Goal: Information Seeking & Learning: Learn about a topic

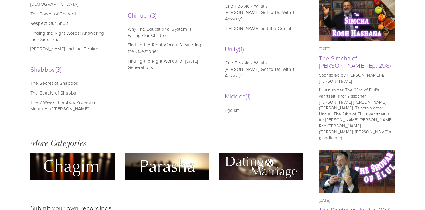
scroll to position [405, 0]
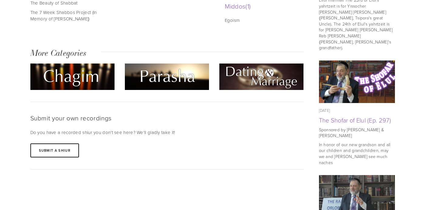
click at [262, 64] on img at bounding box center [262, 77] width 84 height 26
click at [270, 64] on img at bounding box center [262, 77] width 84 height 26
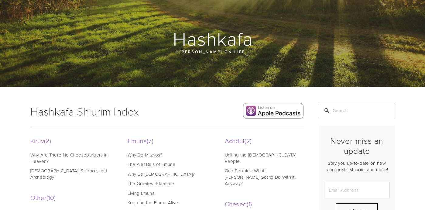
scroll to position [0, 0]
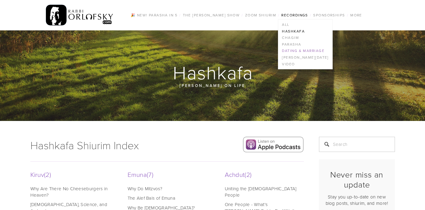
click at [294, 50] on link "Dating & Marriage" at bounding box center [306, 51] width 54 height 7
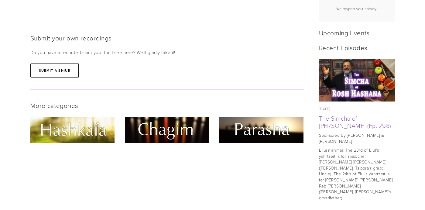
scroll to position [301, 0]
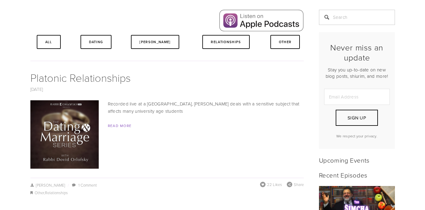
scroll to position [113, 0]
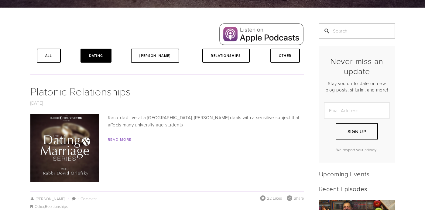
click at [90, 57] on link "Dating" at bounding box center [96, 56] width 31 height 14
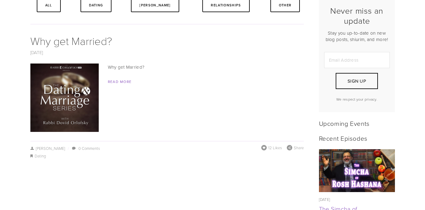
scroll to position [106, 0]
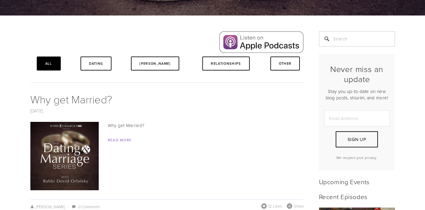
click at [52, 62] on link "All" at bounding box center [49, 64] width 24 height 14
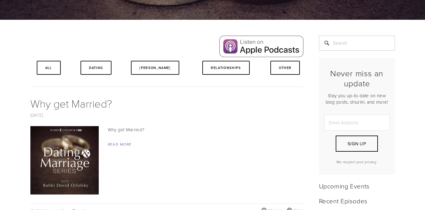
scroll to position [113, 0]
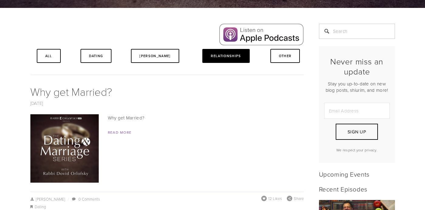
click at [224, 54] on link "Relationships" at bounding box center [226, 56] width 47 height 14
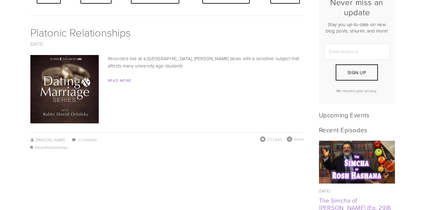
scroll to position [169, 0]
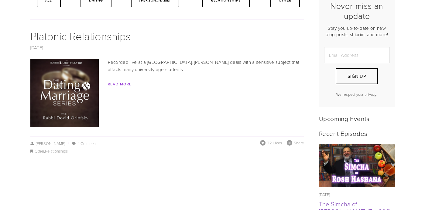
click at [120, 82] on link "Read More" at bounding box center [120, 83] width 24 height 5
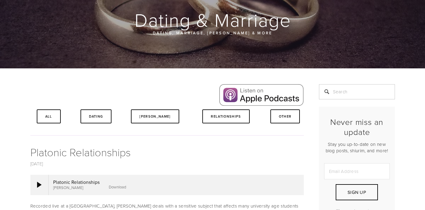
scroll to position [165, 0]
